Goal: Check status

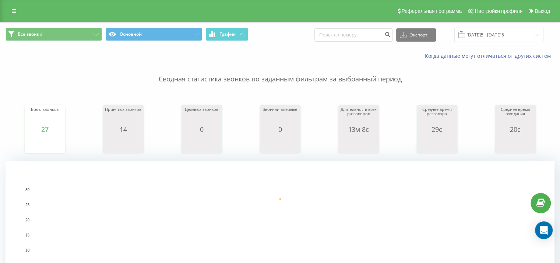
click at [84, 75] on p "Сводная статистика звонков по заданным фильтрам за выбранный период" at bounding box center [280, 72] width 548 height 24
